Goal: Task Accomplishment & Management: Use online tool/utility

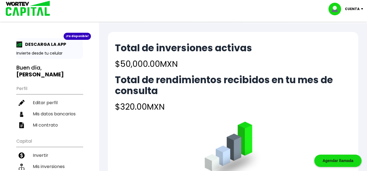
scroll to position [93, 0]
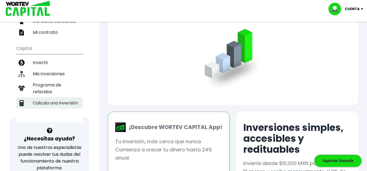
click at [50, 97] on li "Calcula una inversión" at bounding box center [49, 102] width 66 height 11
select select "1"
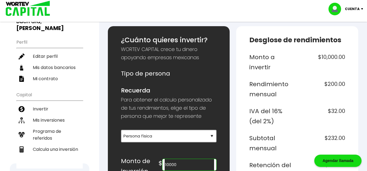
scroll to position [139, 0]
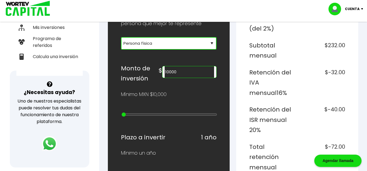
click at [121, 37] on select "Selecciona tu tipo de persona Persona Física que emite factura Persona física P…" at bounding box center [169, 43] width 96 height 13
click at [141, 43] on select "Selecciona tu tipo de persona Persona Física que emite factura Persona física P…" at bounding box center [169, 43] width 96 height 13
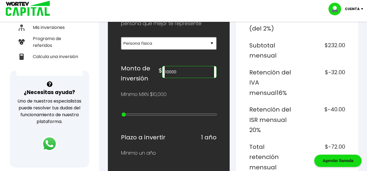
click at [204, 68] on input "10000" at bounding box center [190, 71] width 50 height 11
drag, startPoint x: 207, startPoint y: 73, endPoint x: 115, endPoint y: 78, distance: 91.8
click at [165, 78] on input "10000" at bounding box center [190, 71] width 50 height 11
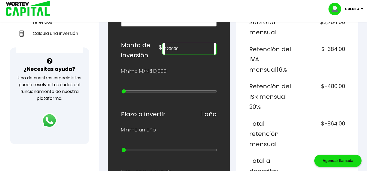
type input "120000"
click at [208, 117] on h6 "1 año" at bounding box center [209, 114] width 16 height 10
drag, startPoint x: 124, startPoint y: 152, endPoint x: 224, endPoint y: 151, distance: 99.9
click at [217, 151] on input "range" at bounding box center [169, 150] width 96 height 4
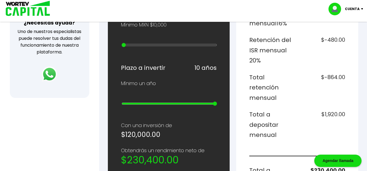
scroll to position [186, 0]
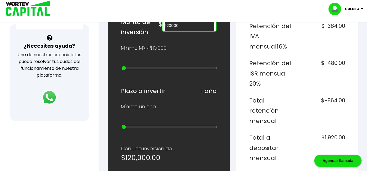
drag, startPoint x: 213, startPoint y: 129, endPoint x: 118, endPoint y: 127, distance: 94.7
type input "1"
click at [121, 127] on input "range" at bounding box center [169, 127] width 96 height 4
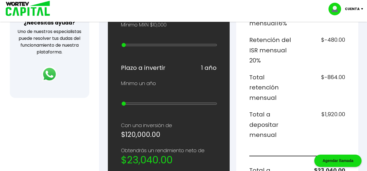
scroll to position [139, 0]
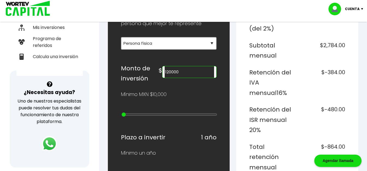
type input "20000"
type input "1"
type input "30000"
type input "2"
type input "40000"
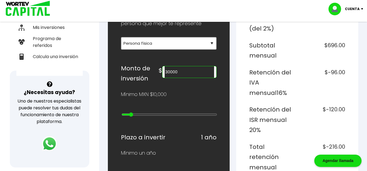
type input "3"
type input "50000"
type input "4"
type input "60000"
type input "5"
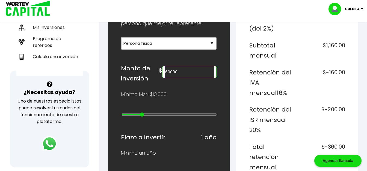
type input "70000"
type input "6"
type input "80000"
type input "7"
type input "90000"
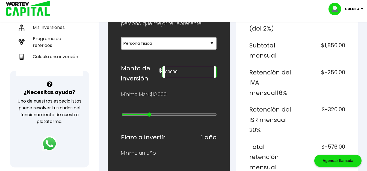
type input "8"
type input "100000"
type input "9"
type input "200000"
type input "10"
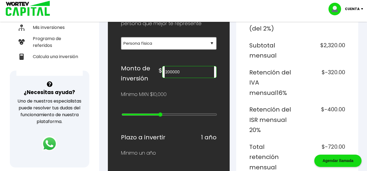
type input "300000"
type input "11"
type input "400000"
type input "12"
type input "500000"
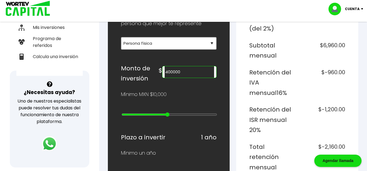
type input "13"
type input "600000"
type input "14"
type input "700000"
type input "15"
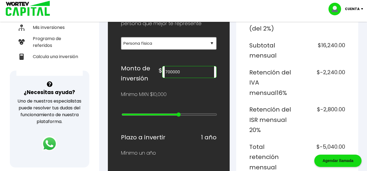
type input "800000"
type input "16"
type input "900000"
type input "17"
type input "1000000"
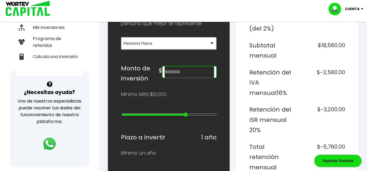
type input "18"
type input "2000000"
type input "19"
type input "3000000"
type input "20"
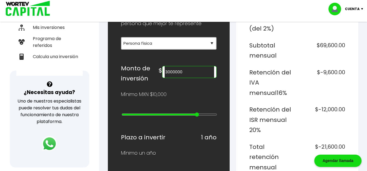
type input "4000000"
type input "21"
type input "5000000"
type input "22"
type input "10000000"
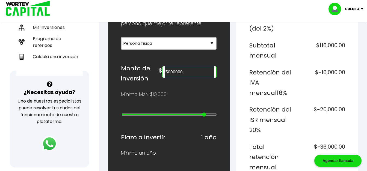
type input "23"
type input "15000000"
type input "24"
type input "20000000"
drag, startPoint x: 123, startPoint y: 116, endPoint x: 219, endPoint y: 119, distance: 95.3
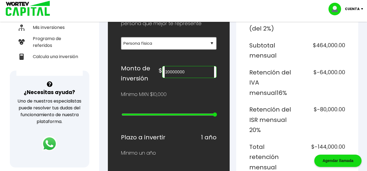
type input "25"
click at [217, 117] on input "range" at bounding box center [169, 114] width 96 height 4
drag, startPoint x: 186, startPoint y: 75, endPoint x: 197, endPoint y: 74, distance: 10.4
click at [197, 74] on input "20000000" at bounding box center [190, 71] width 50 height 11
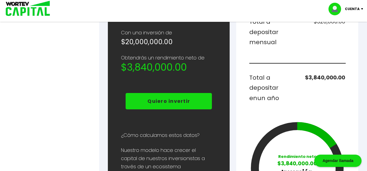
scroll to position [232, 0]
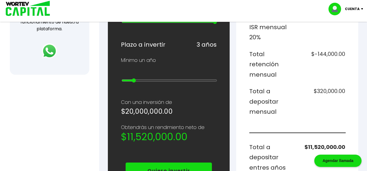
type input "1"
drag, startPoint x: 125, startPoint y: 83, endPoint x: 82, endPoint y: 82, distance: 43.4
click at [121, 82] on input "range" at bounding box center [169, 80] width 96 height 4
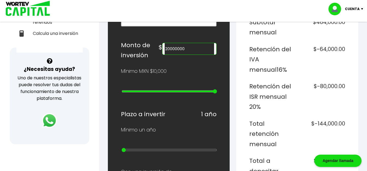
scroll to position [139, 0]
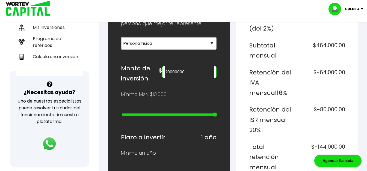
drag, startPoint x: 198, startPoint y: 72, endPoint x: 150, endPoint y: 72, distance: 48.3
click at [165, 72] on input "20000000" at bounding box center [190, 71] width 50 height 11
type input "1000000"
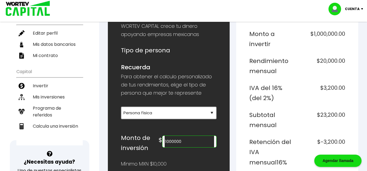
scroll to position [0, 0]
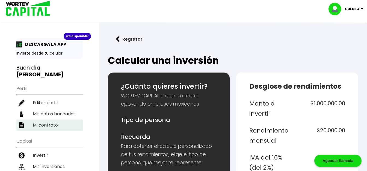
click at [58, 120] on li "Mi contrato" at bounding box center [49, 125] width 66 height 11
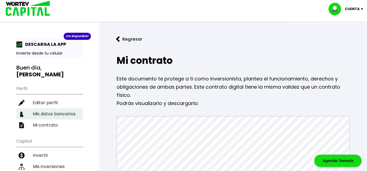
click at [59, 108] on li "Mis datos bancarios" at bounding box center [49, 113] width 66 height 11
select select "Uala"
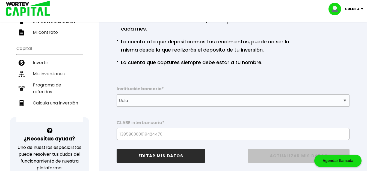
scroll to position [139, 0]
